Goal: Task Accomplishment & Management: Use online tool/utility

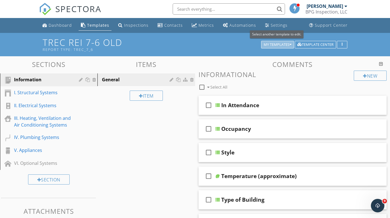
click at [277, 45] on div "My Templates" at bounding box center [278, 45] width 28 height 4
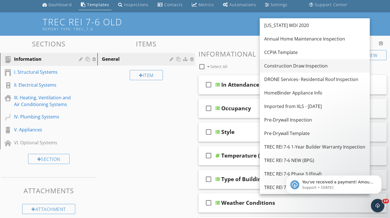
scroll to position [23, 0]
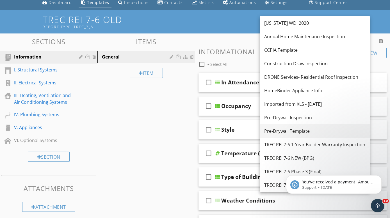
click at [288, 130] on div "Pre-Drywall Template" at bounding box center [315, 131] width 101 height 7
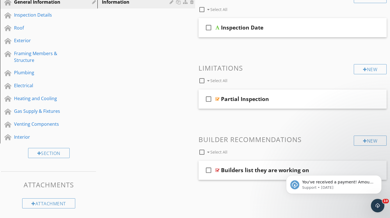
scroll to position [55, 0]
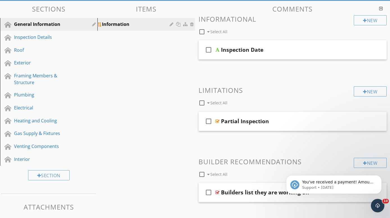
click at [119, 23] on div "Information" at bounding box center [136, 24] width 69 height 7
click at [35, 36] on div "Inspection Details" at bounding box center [42, 37] width 57 height 7
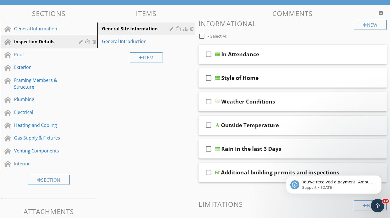
scroll to position [53, 0]
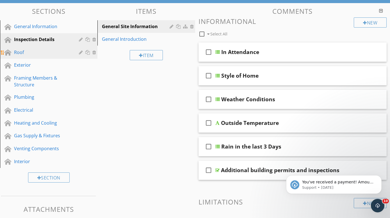
click at [20, 52] on div "Roof" at bounding box center [42, 52] width 57 height 7
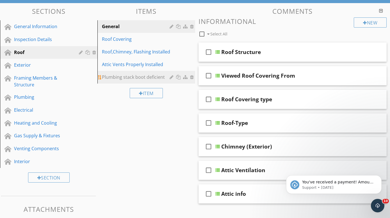
click at [118, 76] on div "Plumbing stack boot deficient" at bounding box center [136, 77] width 69 height 7
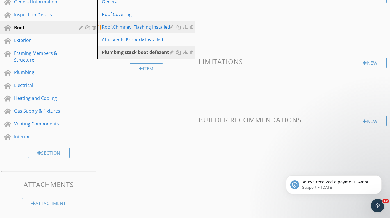
scroll to position [78, 0]
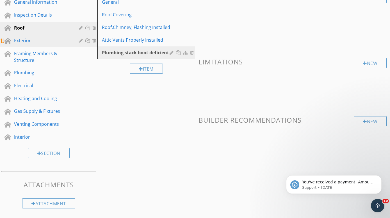
click at [21, 40] on div "Exterior" at bounding box center [42, 40] width 57 height 7
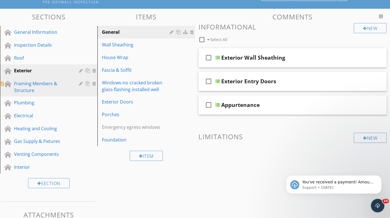
scroll to position [49, 0]
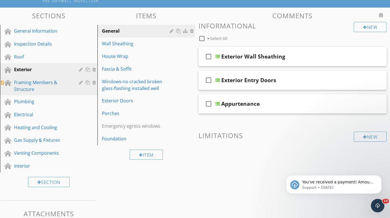
click at [38, 82] on div "Framing Members & Structure" at bounding box center [42, 85] width 57 height 13
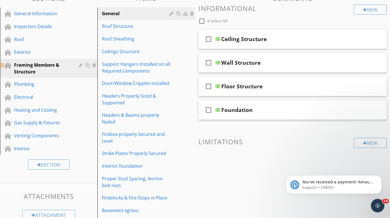
scroll to position [68, 0]
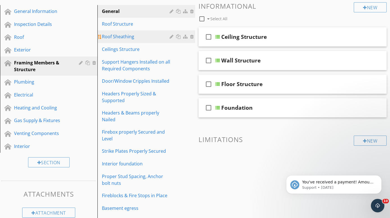
click at [121, 37] on div "Roof Sheathing" at bounding box center [136, 36] width 69 height 7
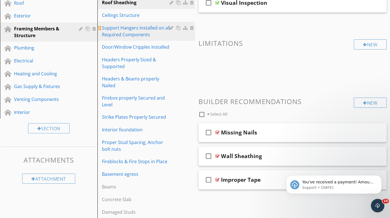
scroll to position [103, 0]
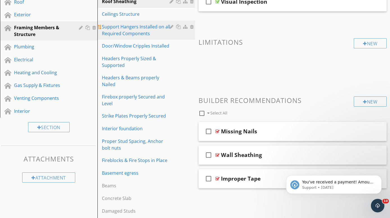
click at [135, 26] on div "Support Hangers Installed on all Required Components" at bounding box center [136, 29] width 69 height 13
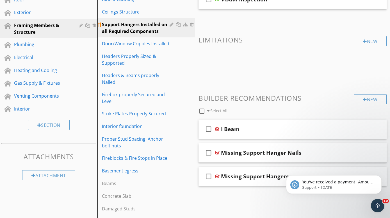
scroll to position [107, 0]
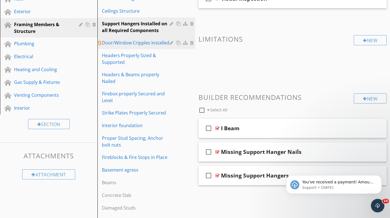
click at [157, 43] on div "Door/Window Cripples Installed" at bounding box center [136, 42] width 69 height 7
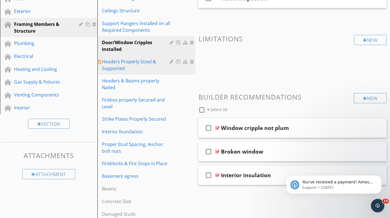
scroll to position [105, 0]
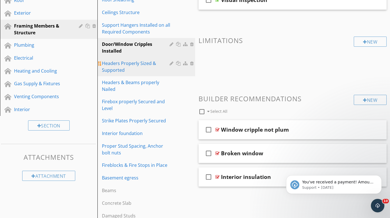
click at [128, 63] on div "Headers Properly Sized & Supported" at bounding box center [136, 66] width 69 height 13
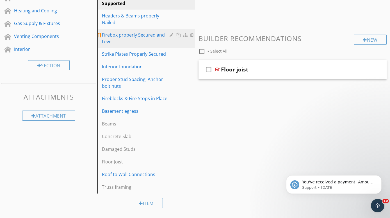
scroll to position [165, 0]
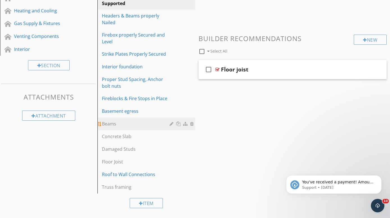
click at [109, 123] on div "Beams" at bounding box center [136, 123] width 69 height 7
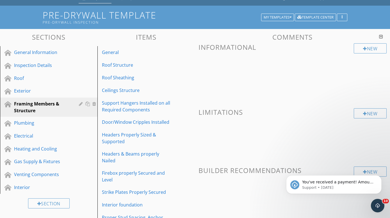
scroll to position [27, 0]
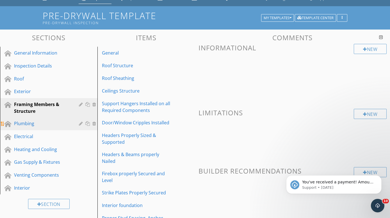
click at [28, 123] on div "Plumbing" at bounding box center [42, 123] width 57 height 7
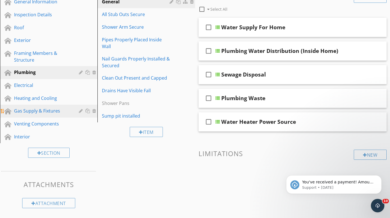
scroll to position [78, 0]
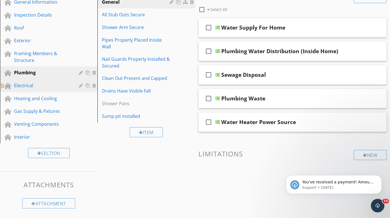
click at [25, 87] on div "Electrical" at bounding box center [42, 85] width 57 height 7
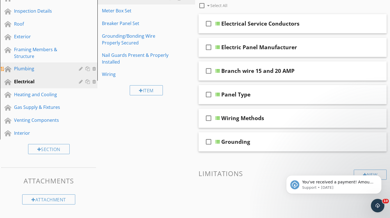
scroll to position [82, 0]
